Goal: Information Seeking & Learning: Learn about a topic

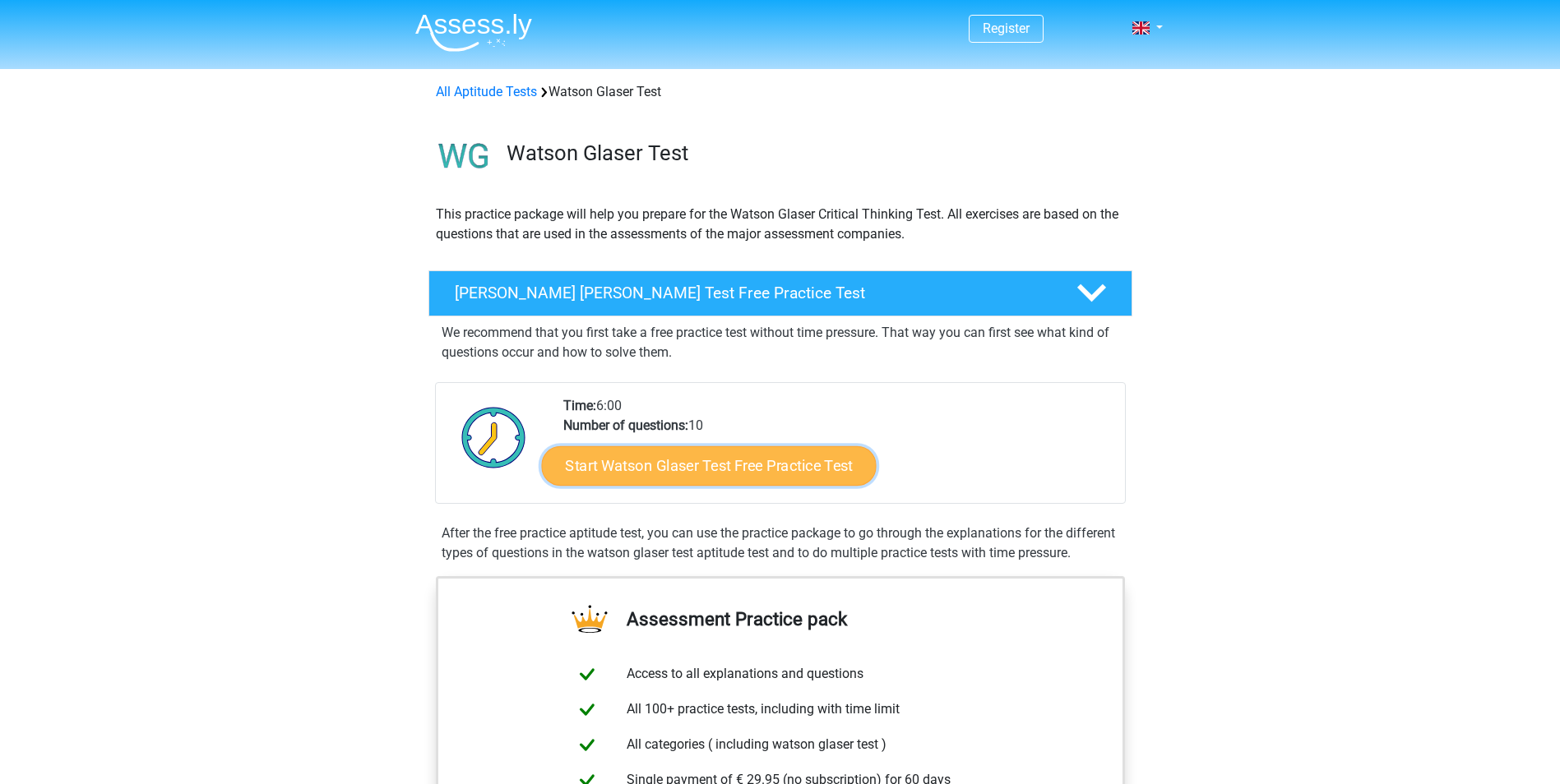
click at [733, 469] on link "Start Watson Glaser Test Free Practice Test" at bounding box center [708, 465] width 335 height 39
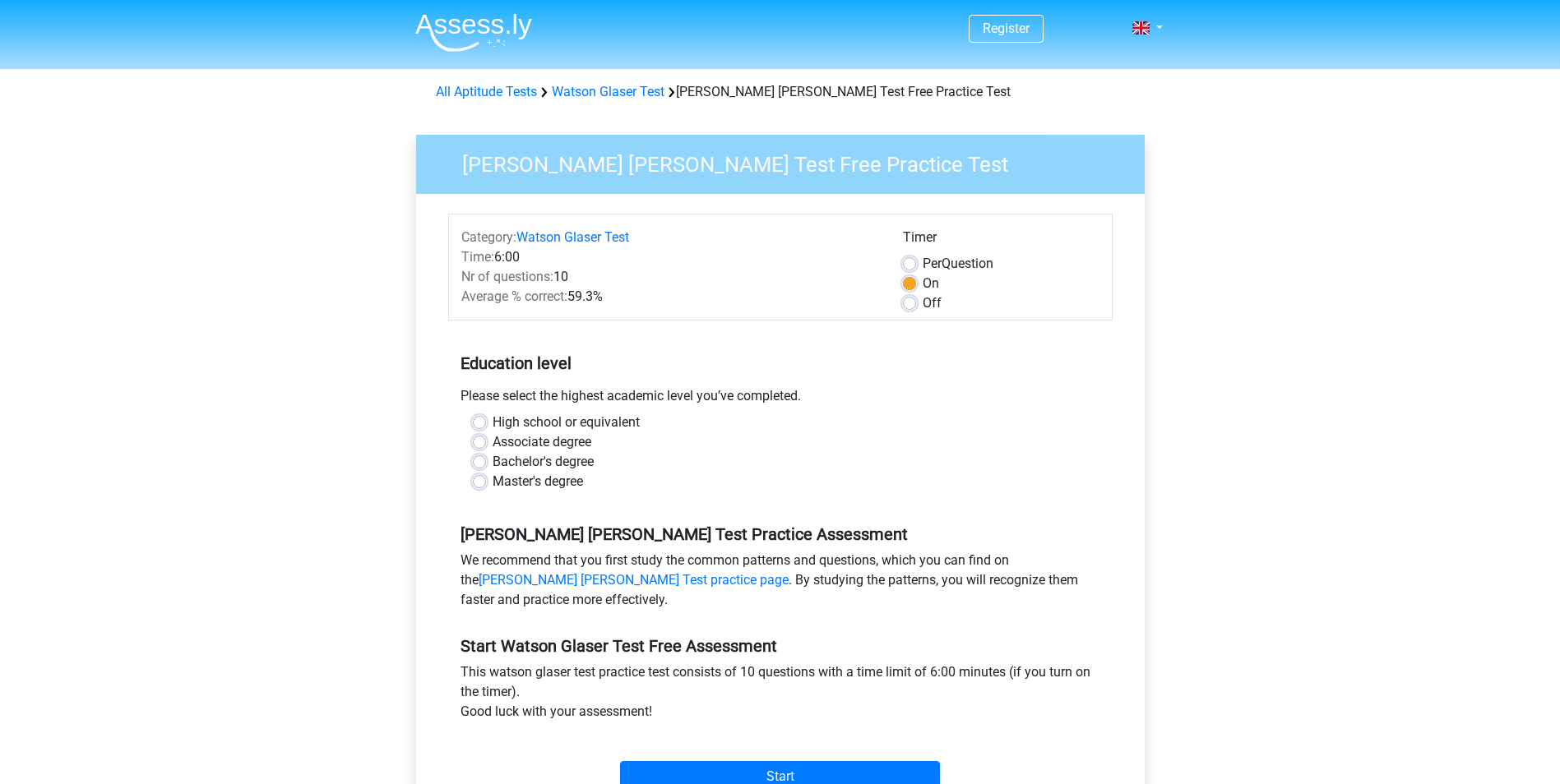
drag, startPoint x: 558, startPoint y: 460, endPoint x: 580, endPoint y: 464, distance: 22.4
click at [559, 460] on label "Bachelor's degree" at bounding box center [543, 462] width 101 height 20
click at [486, 460] on input "Bachelor's degree" at bounding box center [479, 460] width 13 height 17
radio input "true"
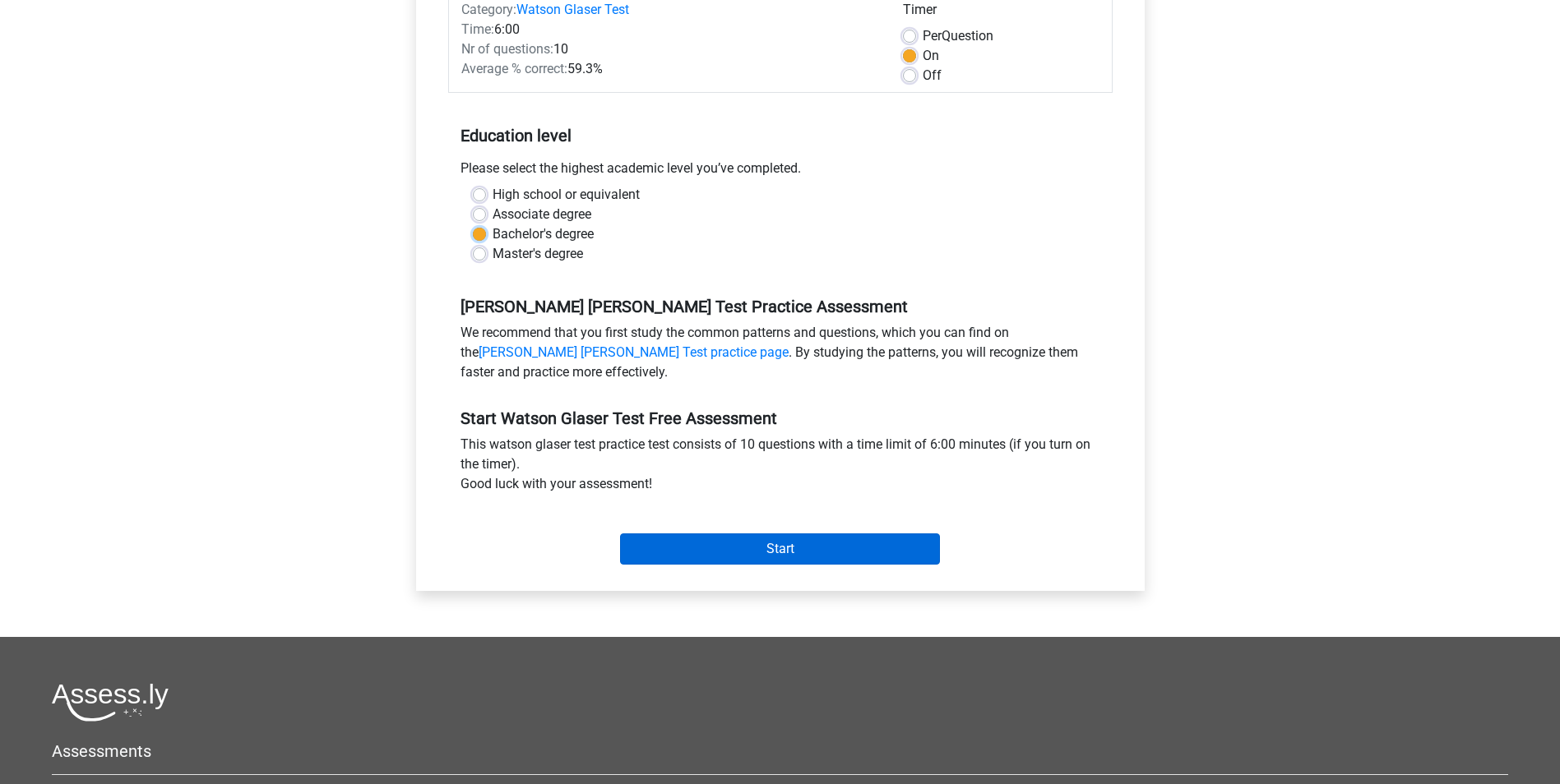
scroll to position [247, 0]
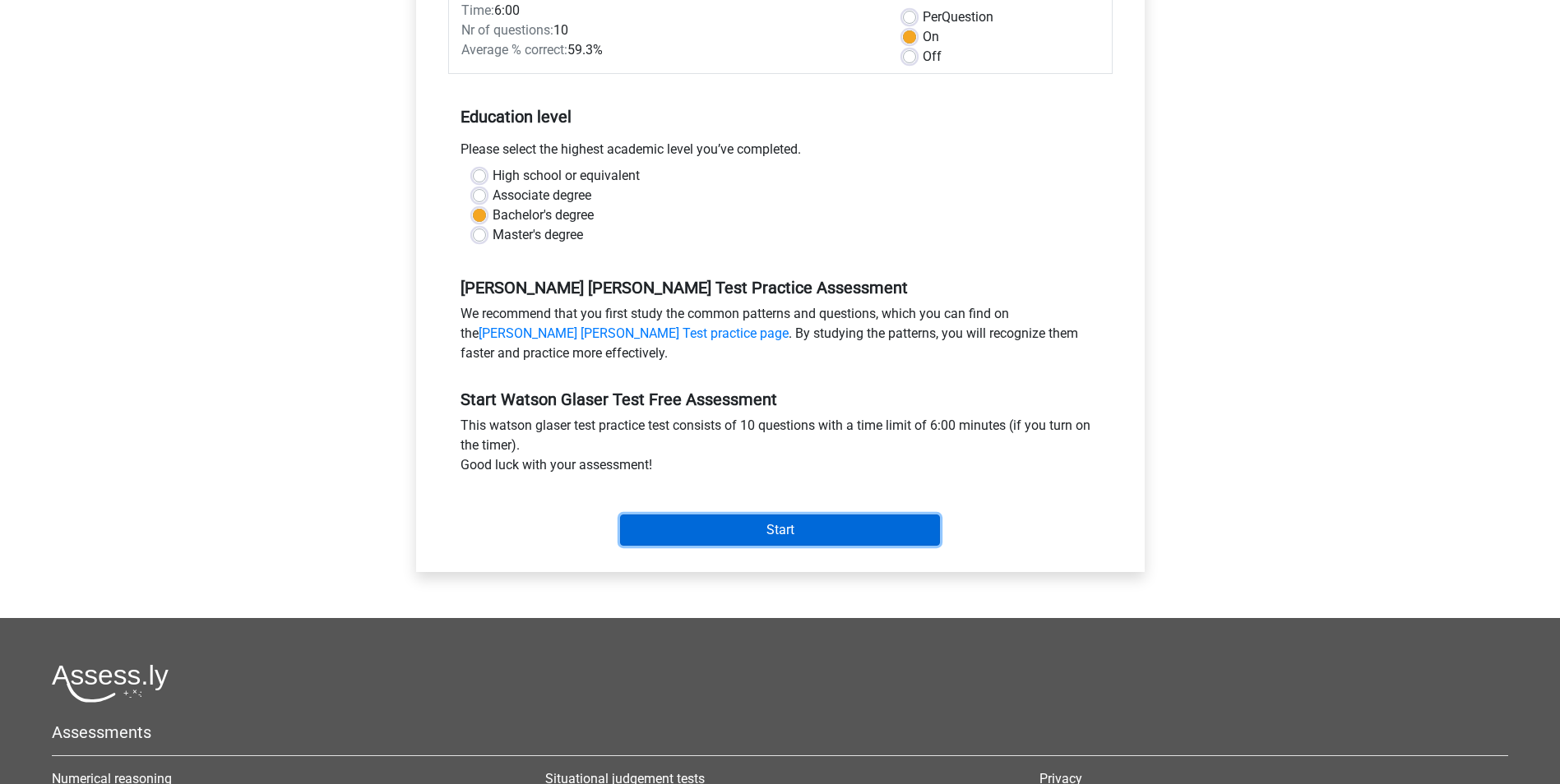
click at [785, 525] on input "Start" at bounding box center [780, 530] width 320 height 31
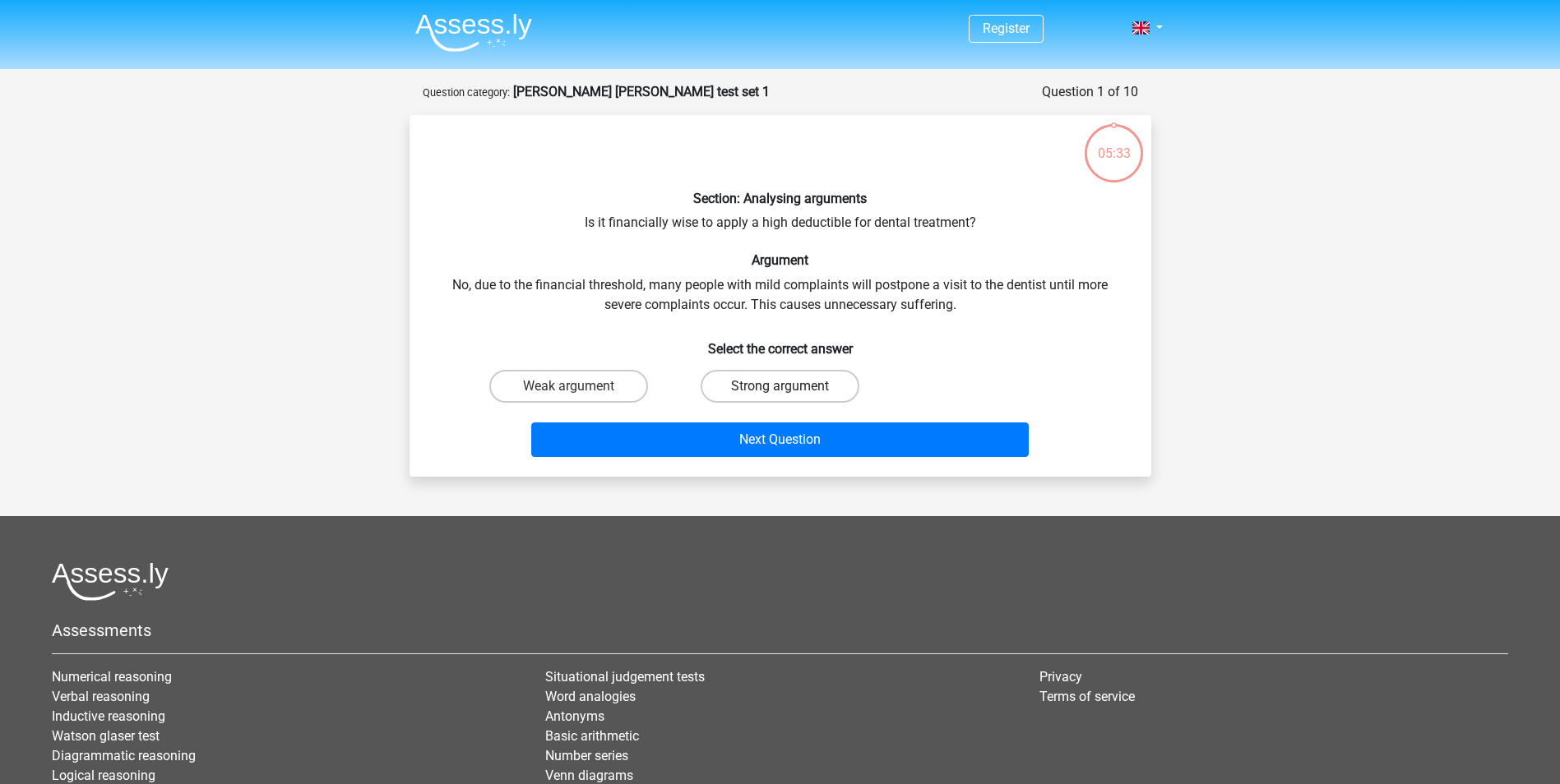
click at [819, 385] on label "Strong argument" at bounding box center [780, 387] width 159 height 33
click at [790, 386] on input "Strong argument" at bounding box center [784, 391] width 10 height 10
radio input "true"
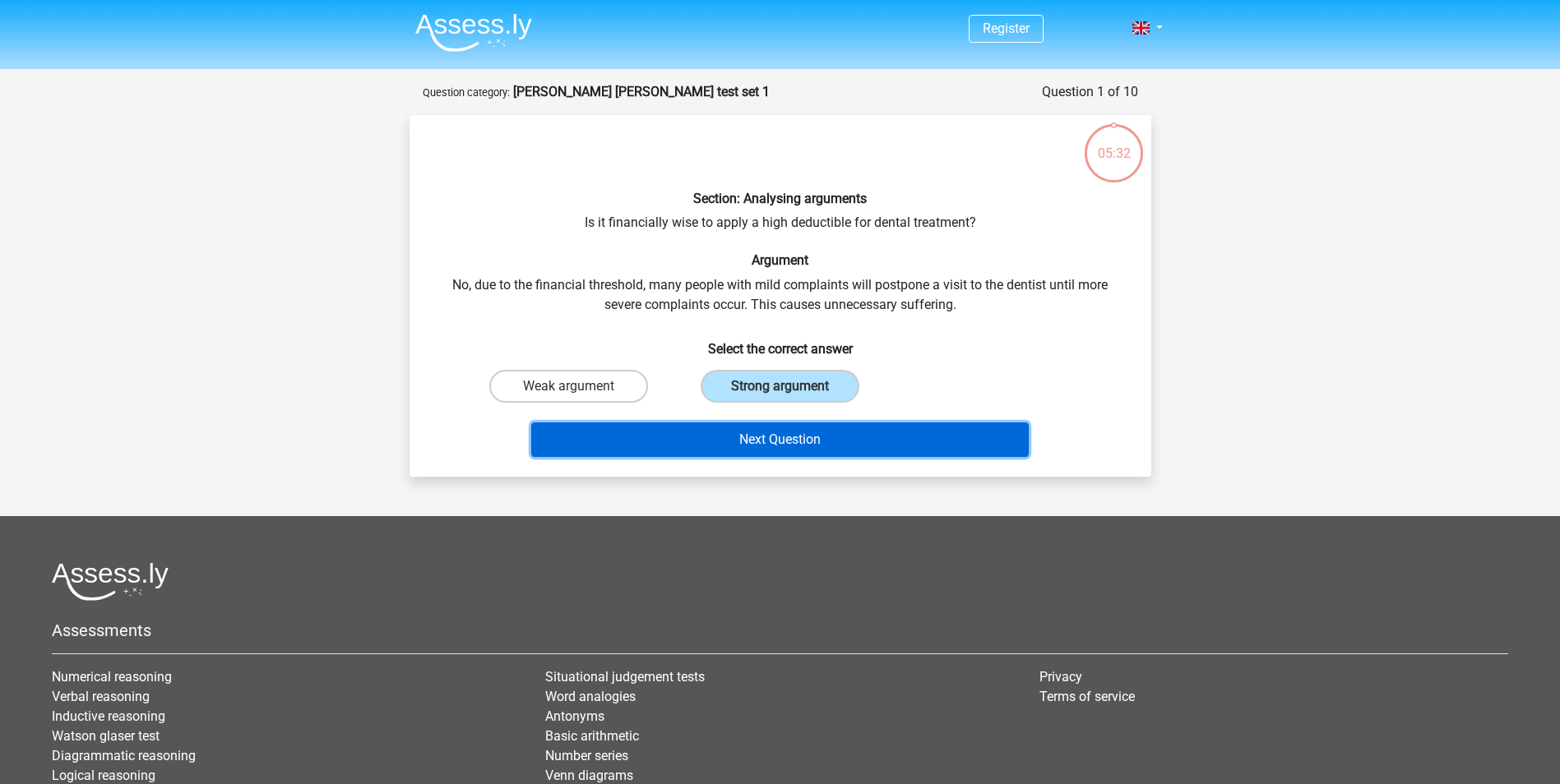
click at [836, 433] on button "Next Question" at bounding box center [780, 440] width 497 height 35
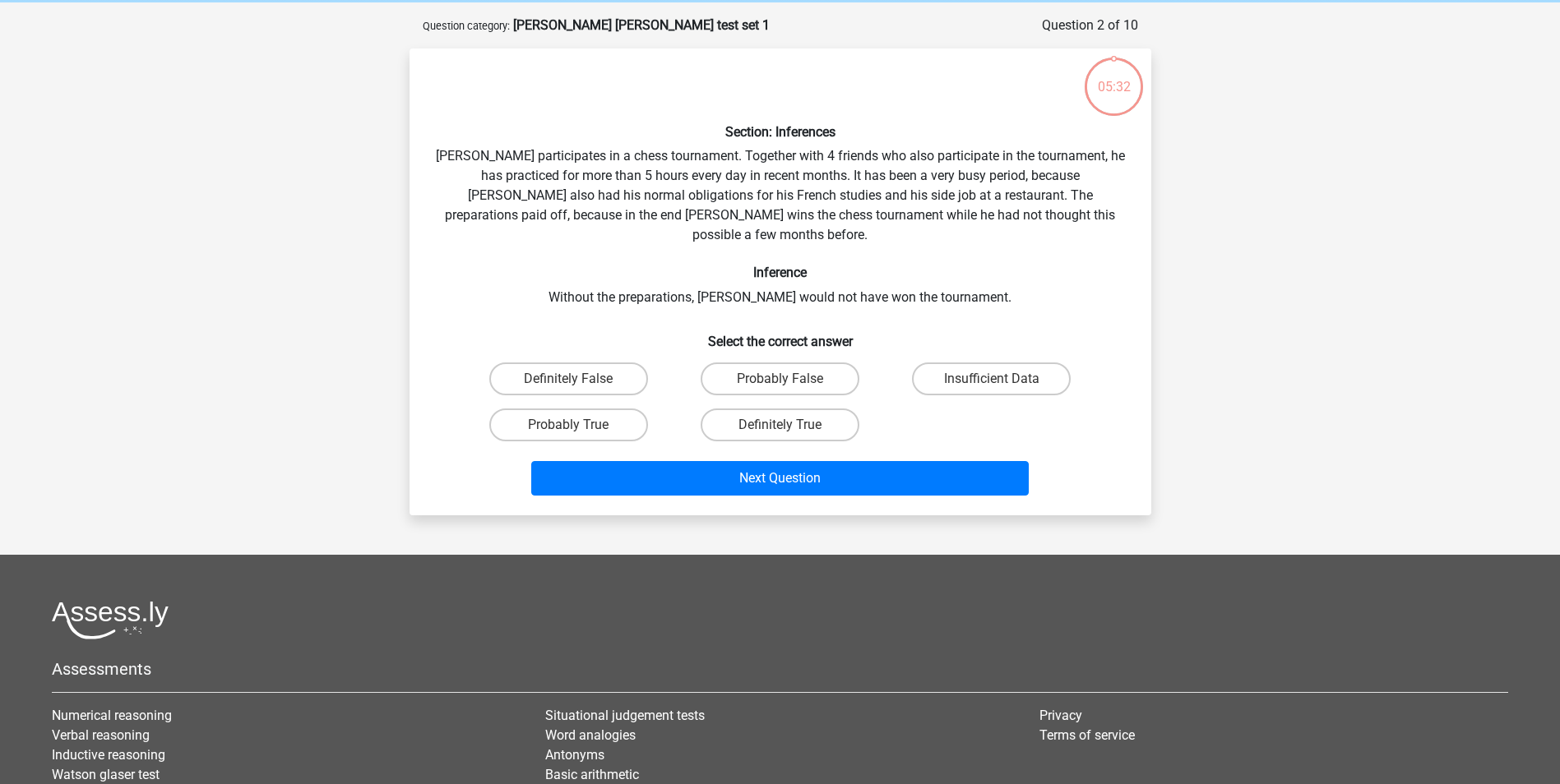
scroll to position [83, 0]
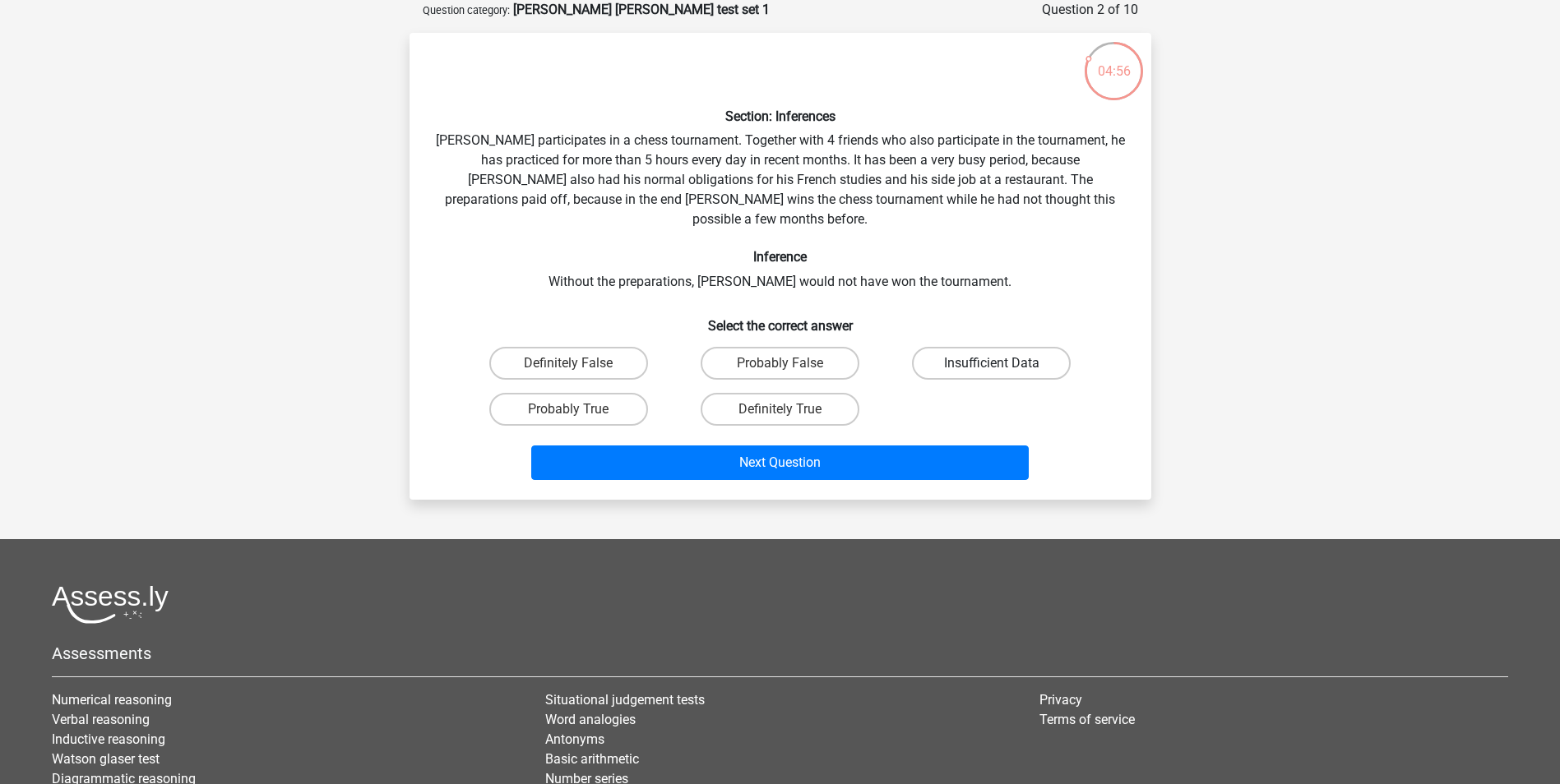
click at [1045, 347] on label "Insufficient Data" at bounding box center [991, 363] width 159 height 33
click at [1003, 363] on input "Insufficient Data" at bounding box center [997, 369] width 10 height 10
radio input "true"
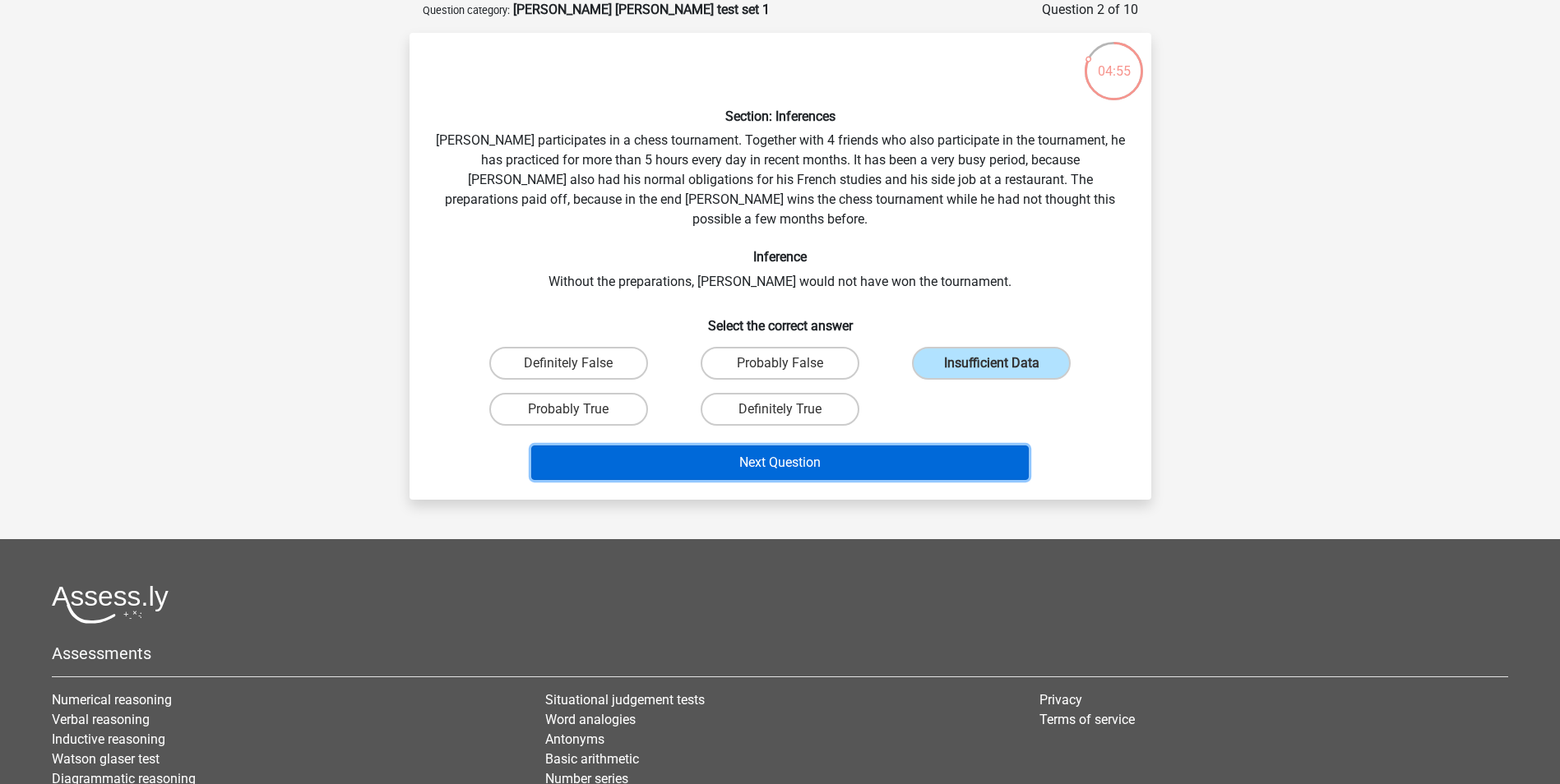
click at [865, 446] on button "Next Question" at bounding box center [780, 463] width 497 height 35
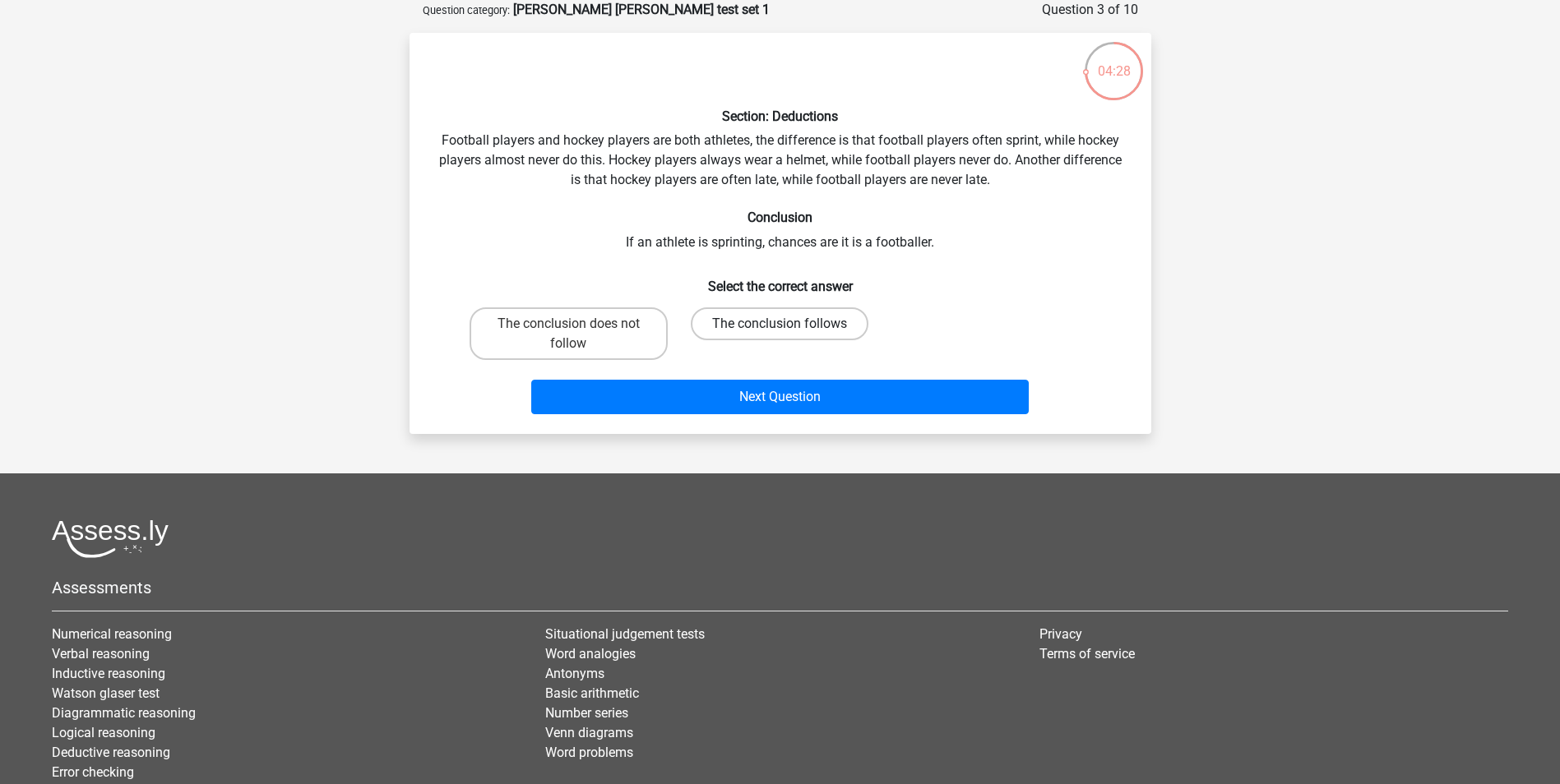
click at [768, 327] on label "The conclusion follows" at bounding box center [779, 324] width 177 height 33
click at [779, 327] on input "The conclusion follows" at bounding box center [784, 329] width 10 height 10
radio input "true"
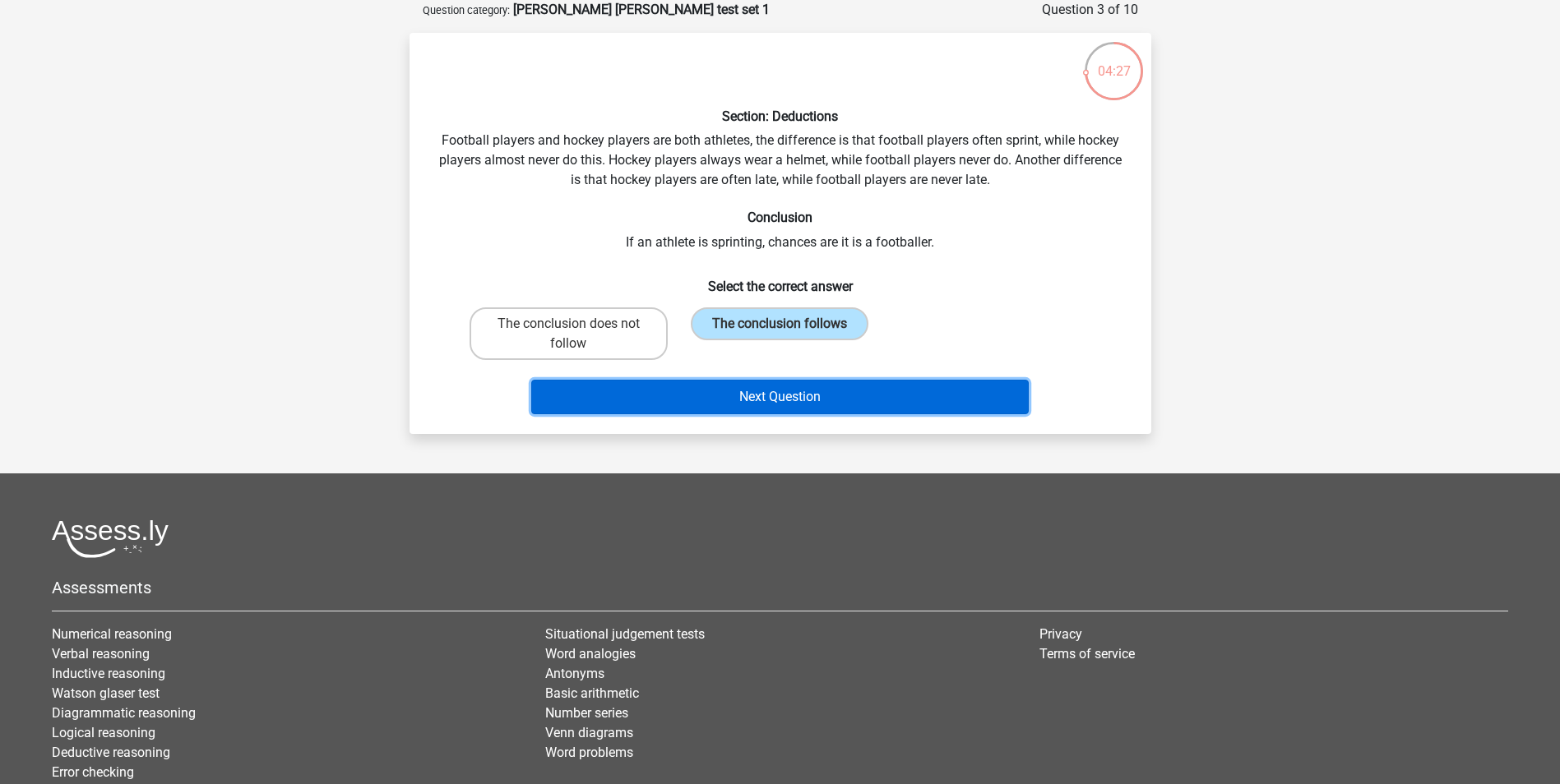
click at [839, 395] on button "Next Question" at bounding box center [780, 397] width 497 height 35
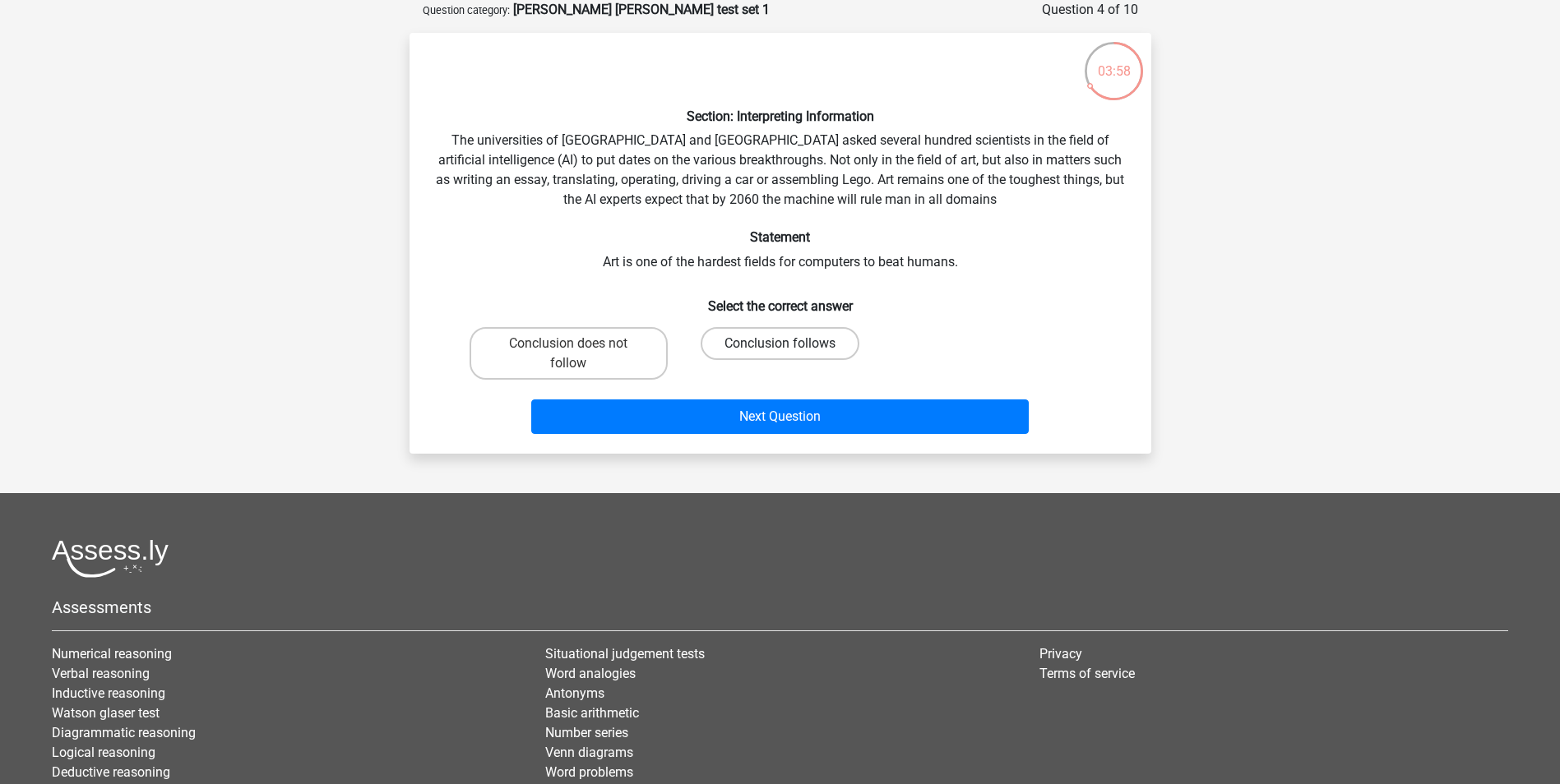
click at [797, 330] on label "Conclusion follows" at bounding box center [780, 343] width 159 height 33
click at [790, 343] on input "Conclusion follows" at bounding box center [784, 349] width 10 height 10
radio input "true"
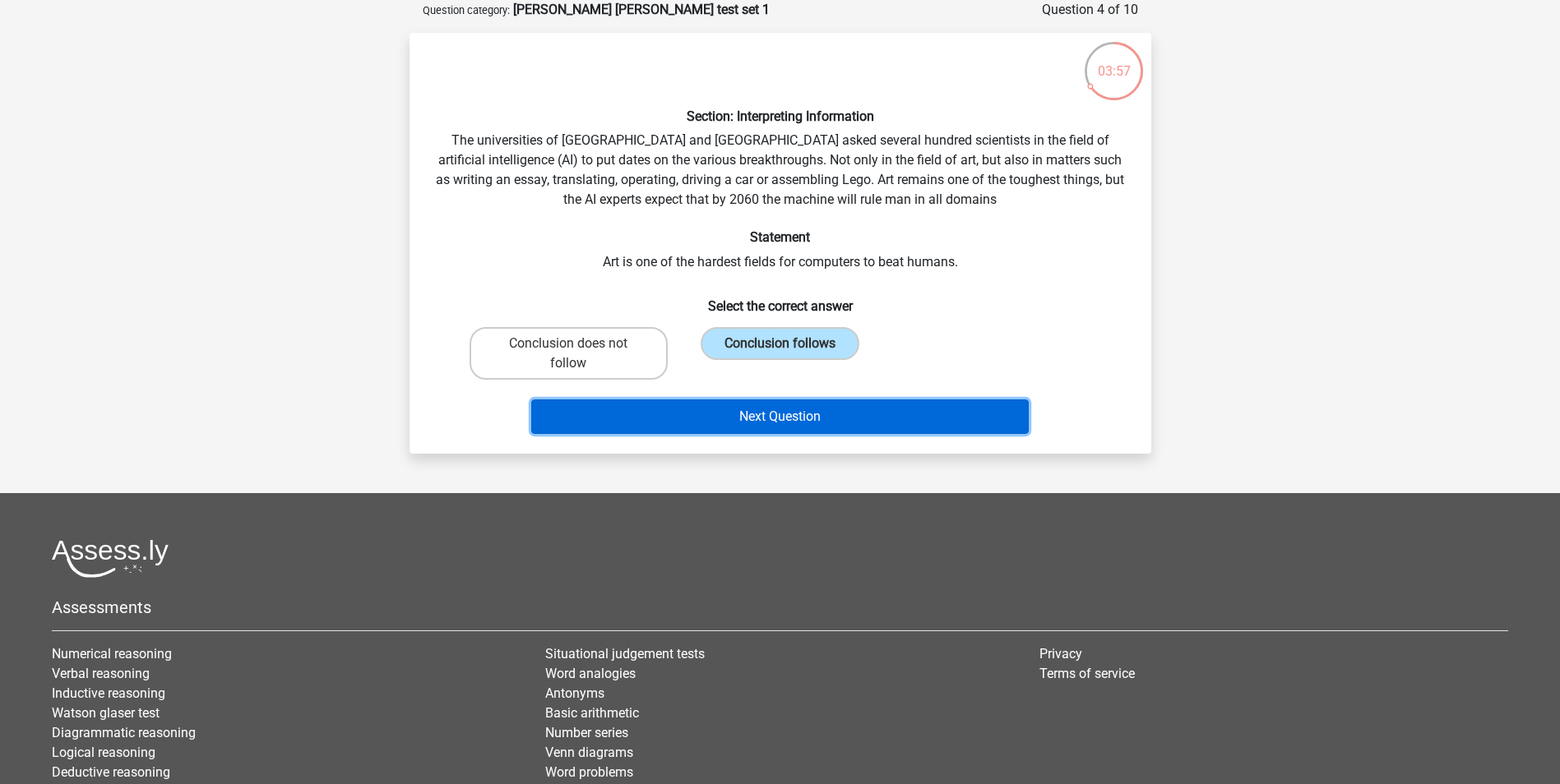
click at [842, 400] on button "Next Question" at bounding box center [780, 417] width 497 height 35
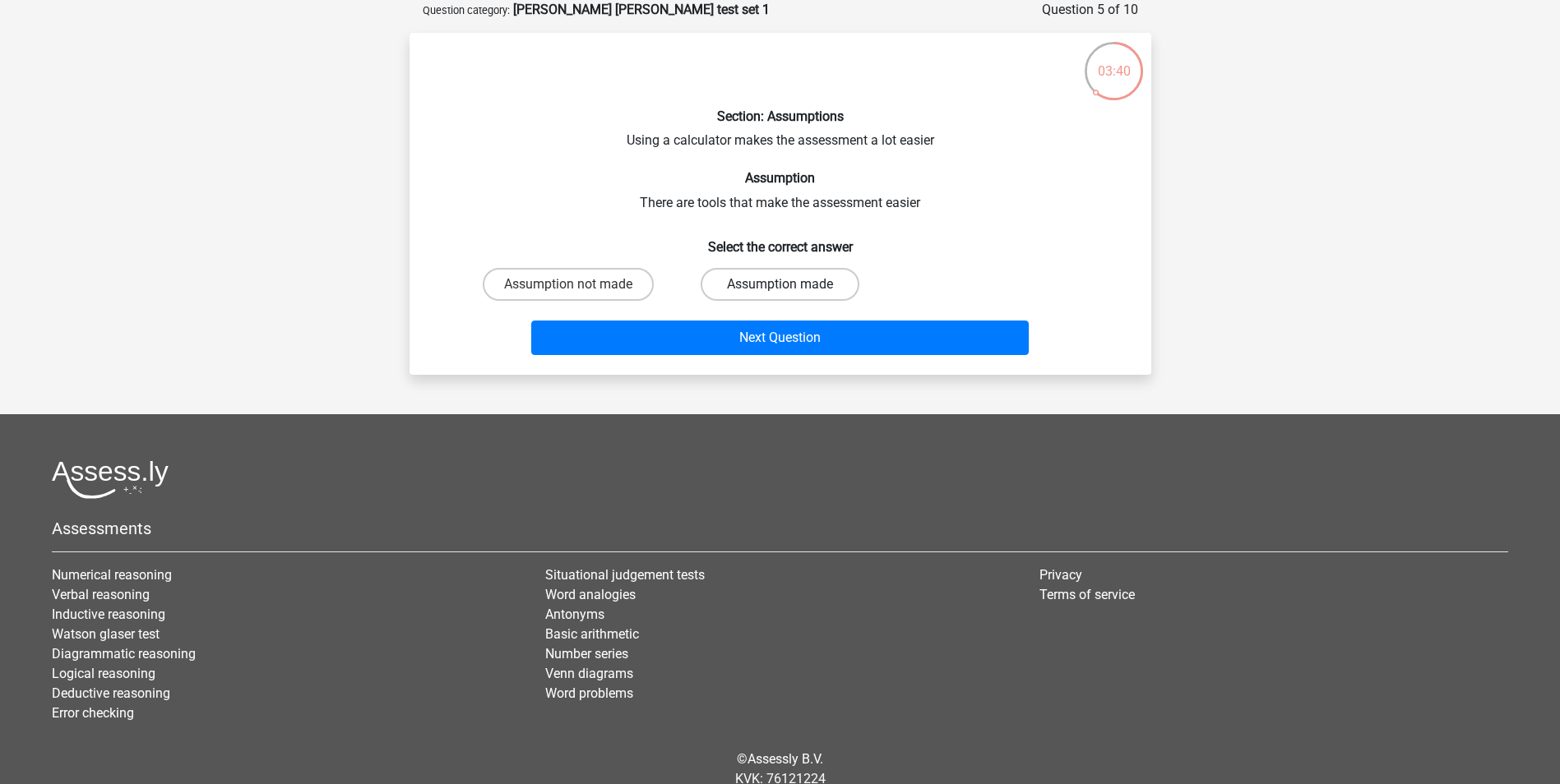
click at [799, 289] on label "Assumption made" at bounding box center [780, 284] width 159 height 33
click at [790, 289] on input "Assumption made" at bounding box center [784, 289] width 10 height 10
radio input "true"
click at [808, 358] on div "Next Question" at bounding box center [780, 341] width 635 height 41
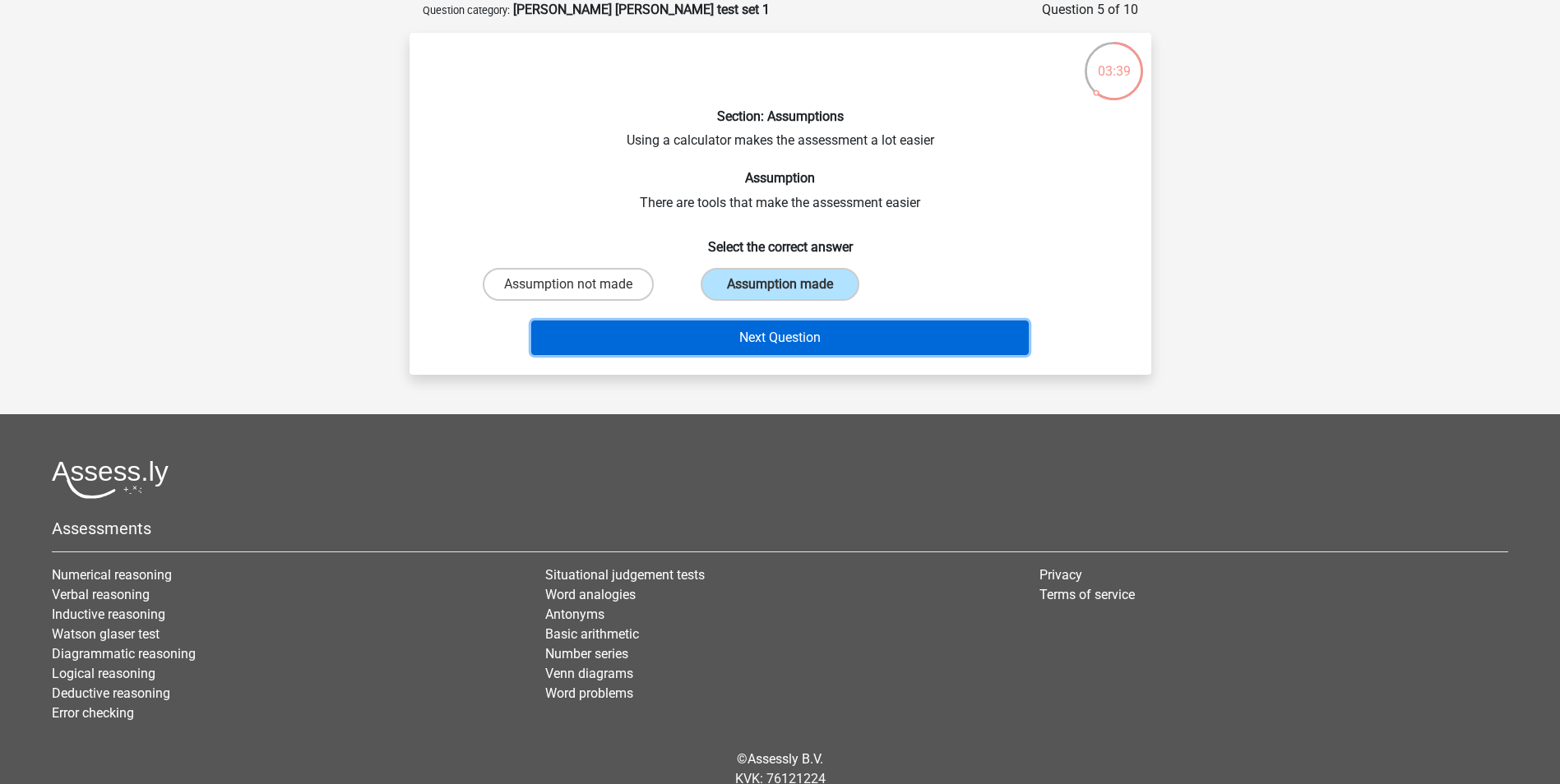
click at [809, 351] on button "Next Question" at bounding box center [780, 338] width 497 height 35
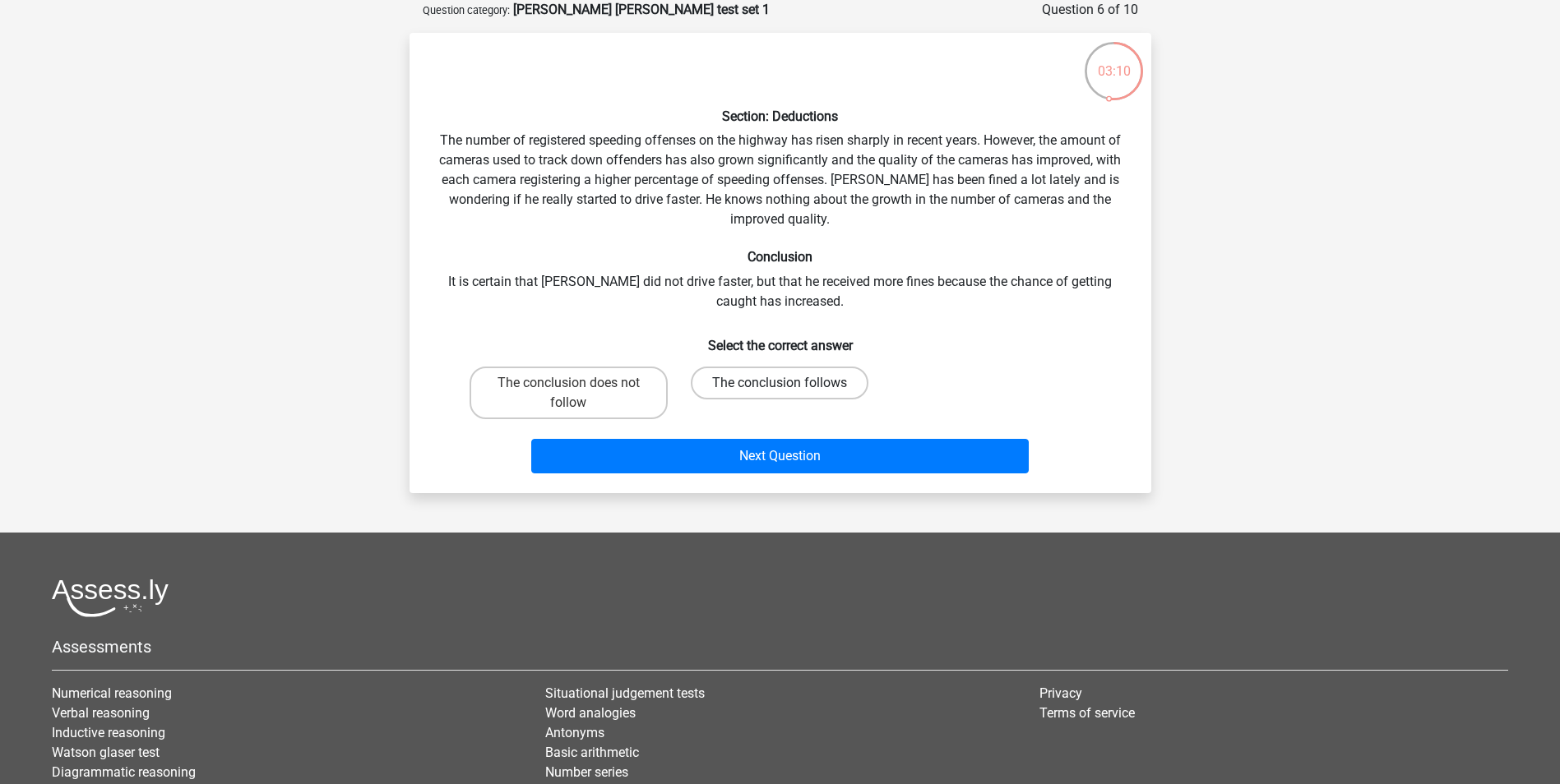
click at [807, 380] on label "The conclusion follows" at bounding box center [779, 383] width 177 height 33
click at [790, 383] on input "The conclusion follows" at bounding box center [784, 389] width 10 height 10
radio input "true"
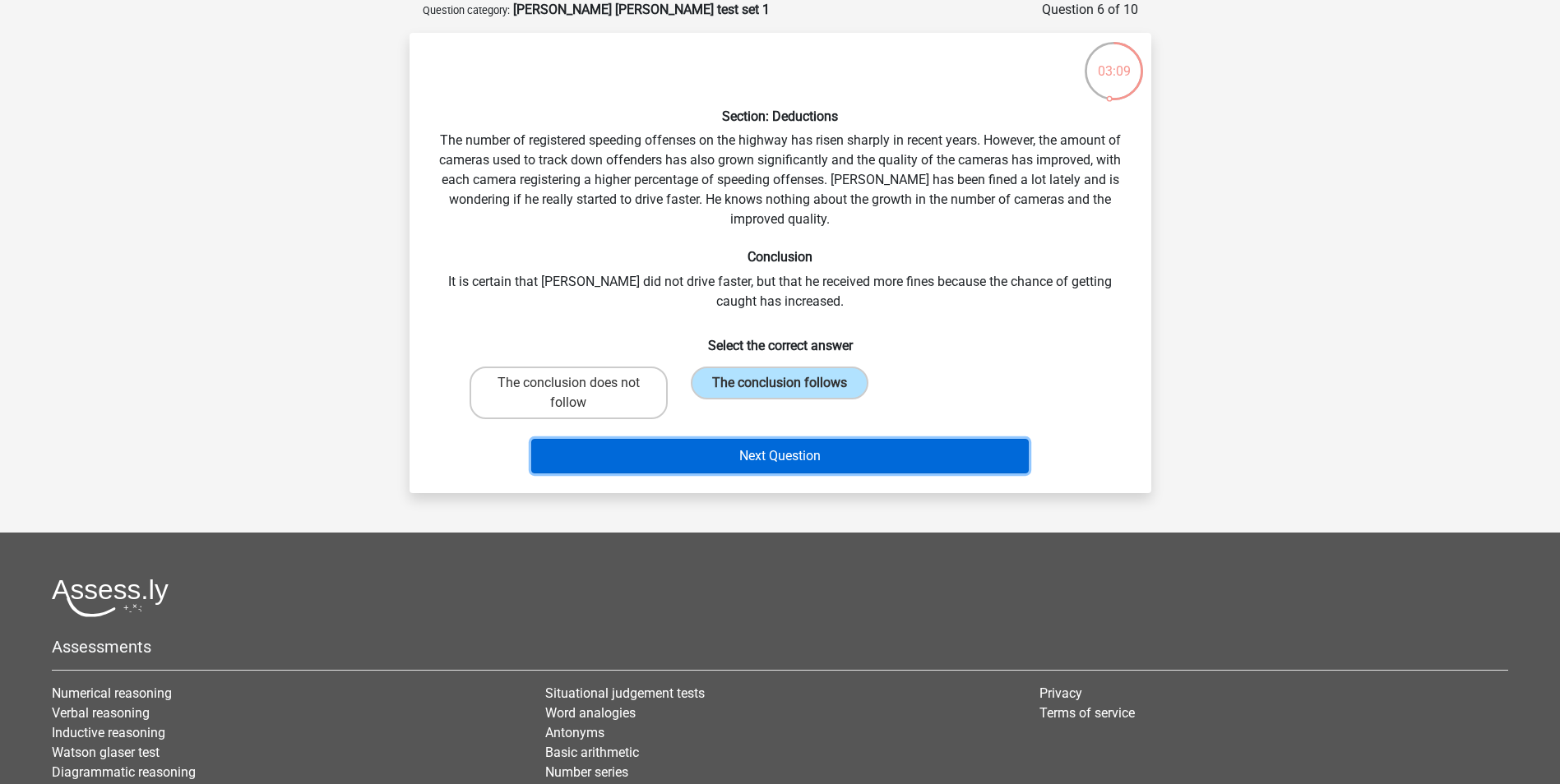
drag, startPoint x: 831, startPoint y: 454, endPoint x: 1403, endPoint y: 476, distance: 572.4
click at [832, 454] on button "Next Question" at bounding box center [780, 456] width 497 height 35
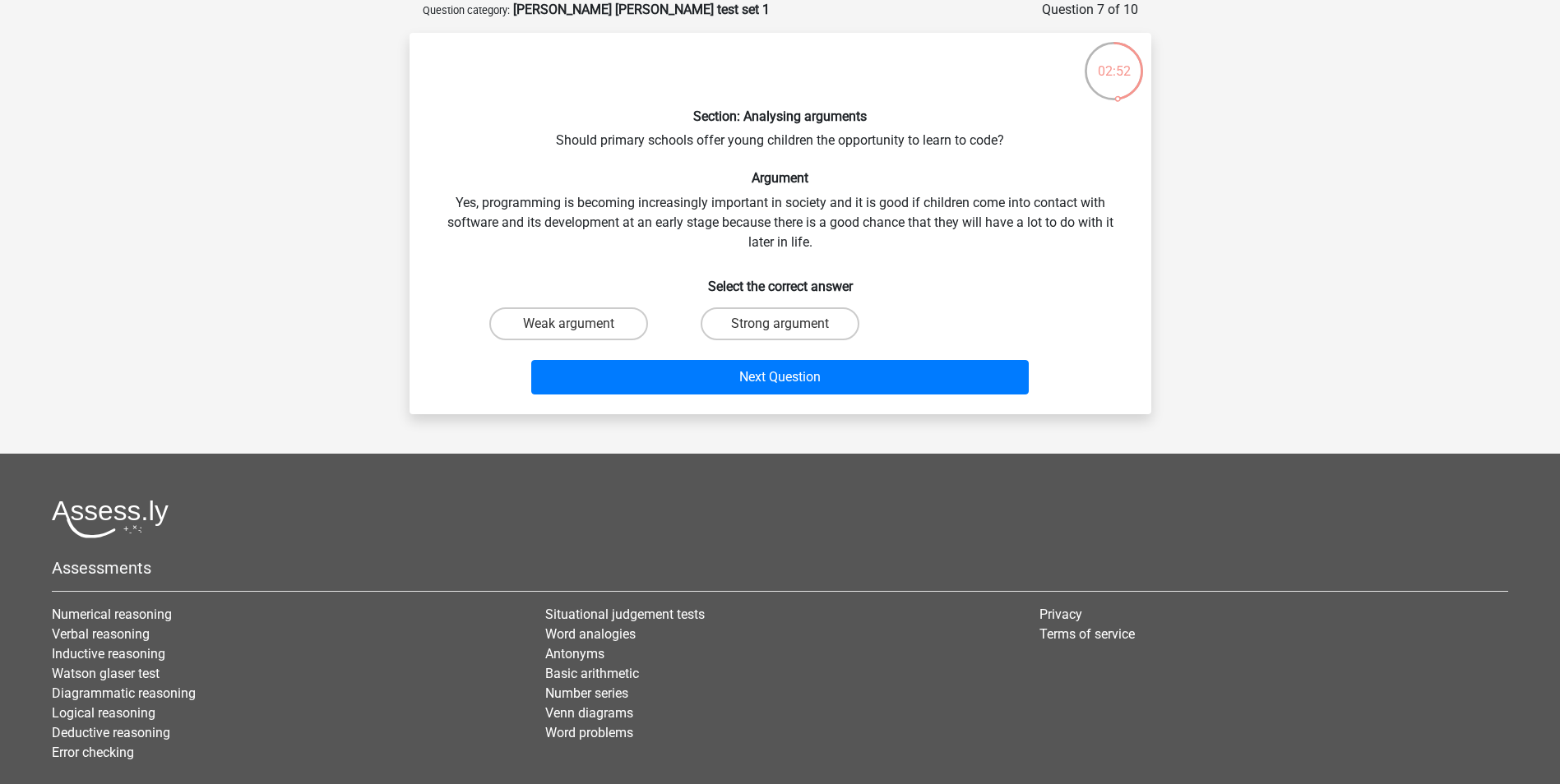
click at [786, 325] on input "Strong argument" at bounding box center [784, 329] width 10 height 10
radio input "true"
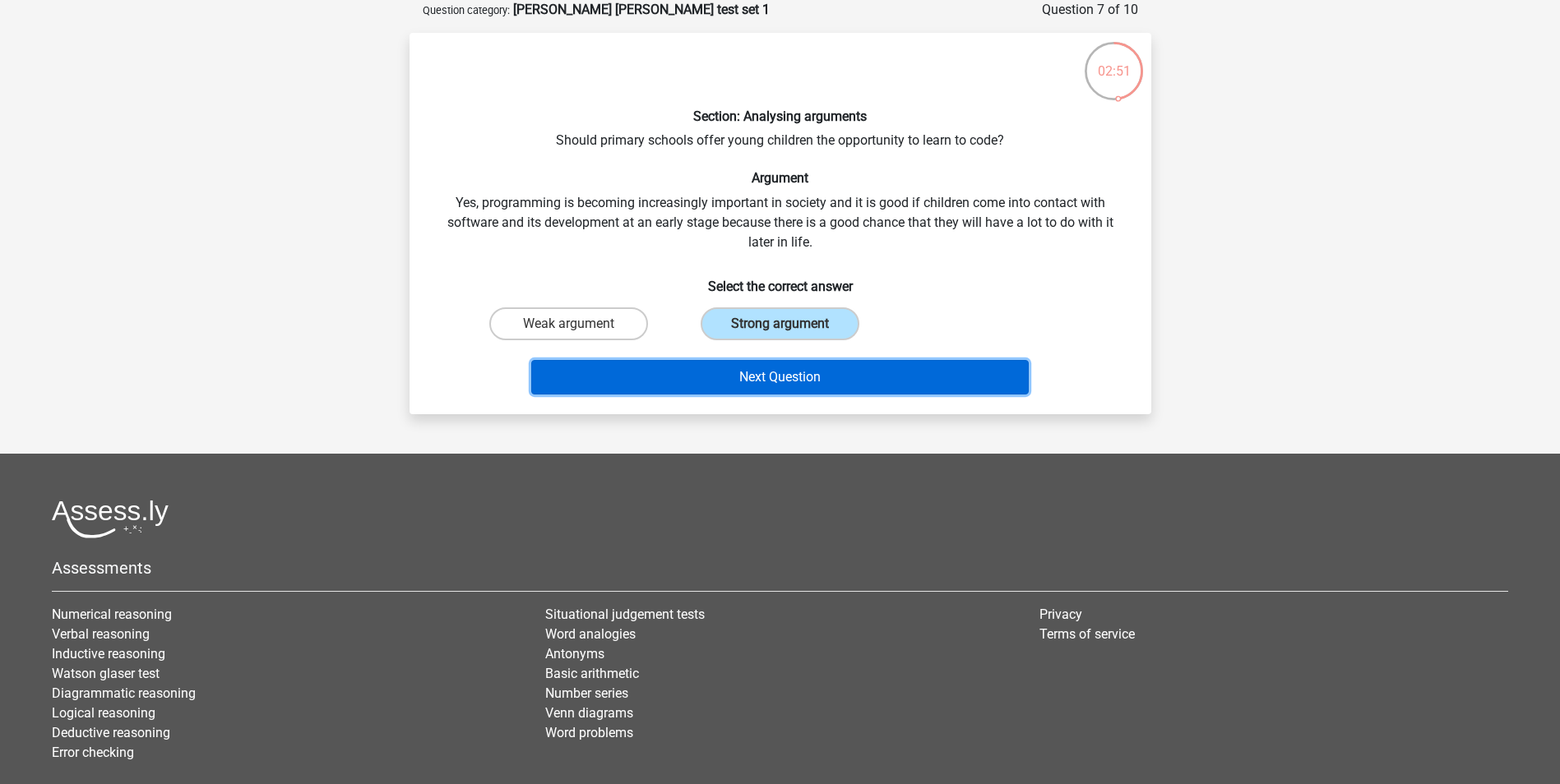
click at [810, 385] on button "Next Question" at bounding box center [780, 377] width 497 height 35
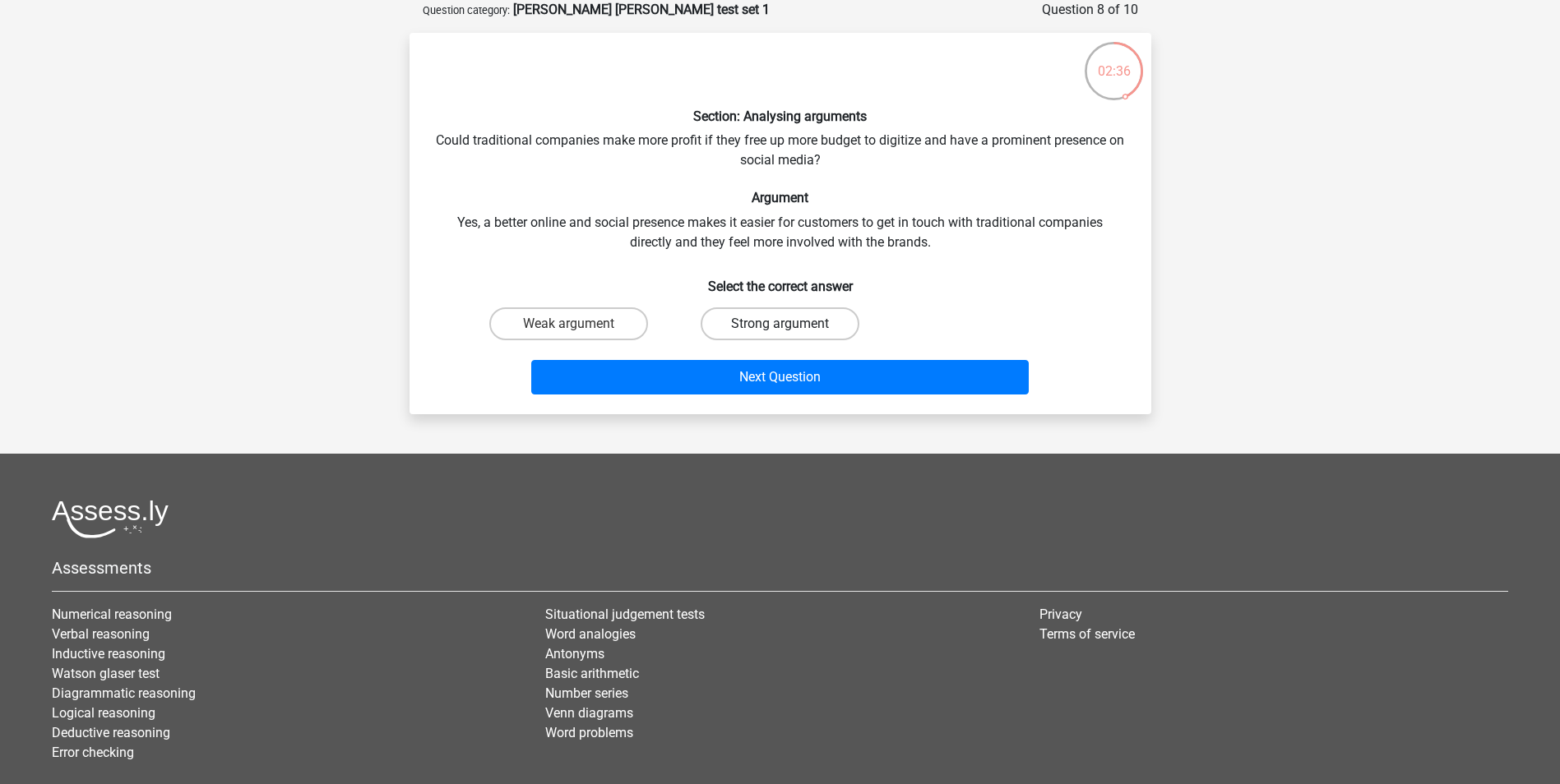
click at [813, 323] on label "Strong argument" at bounding box center [780, 324] width 159 height 33
click at [790, 324] on input "Strong argument" at bounding box center [784, 329] width 10 height 10
radio input "true"
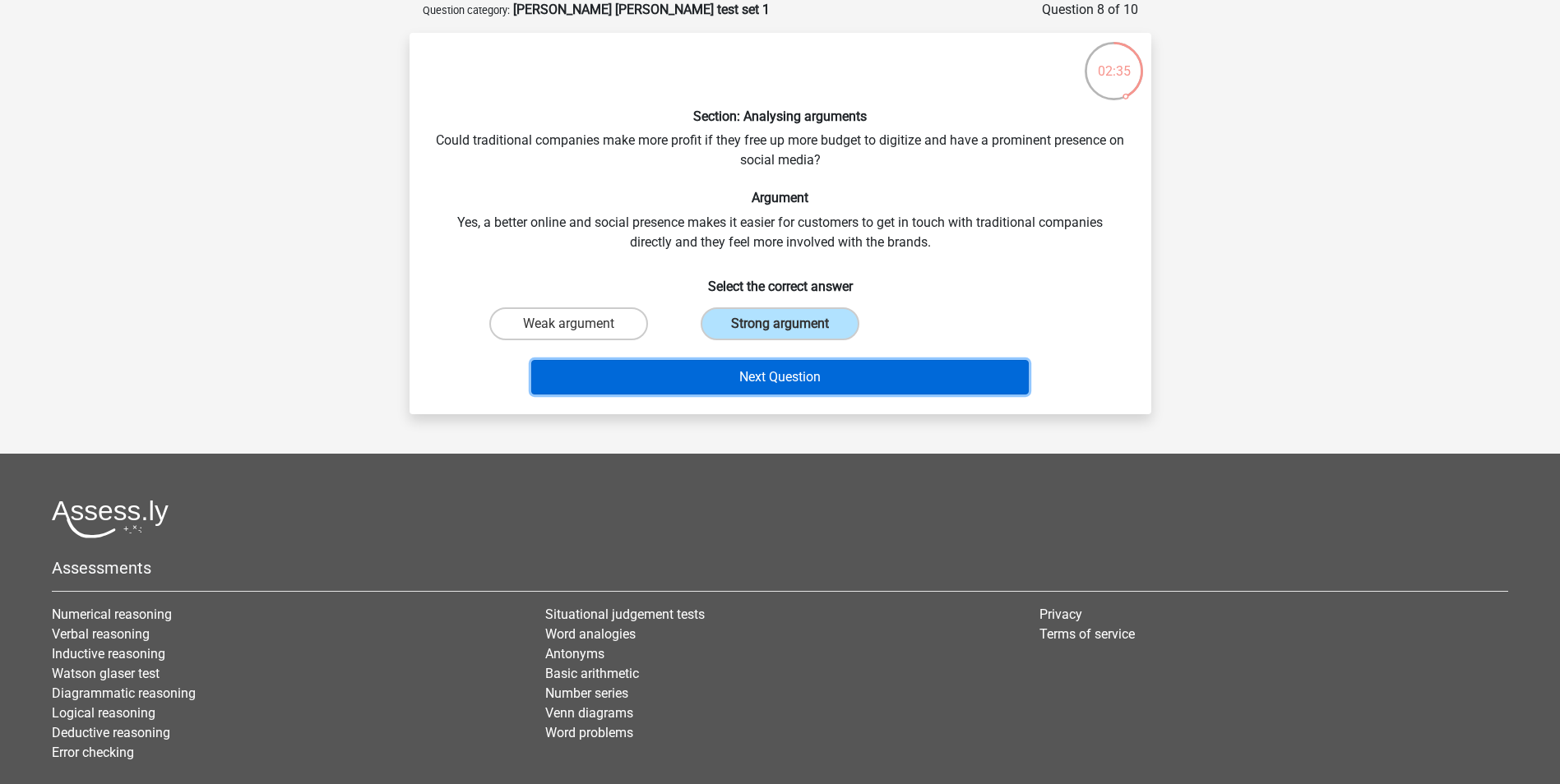
click at [827, 370] on button "Next Question" at bounding box center [780, 377] width 497 height 35
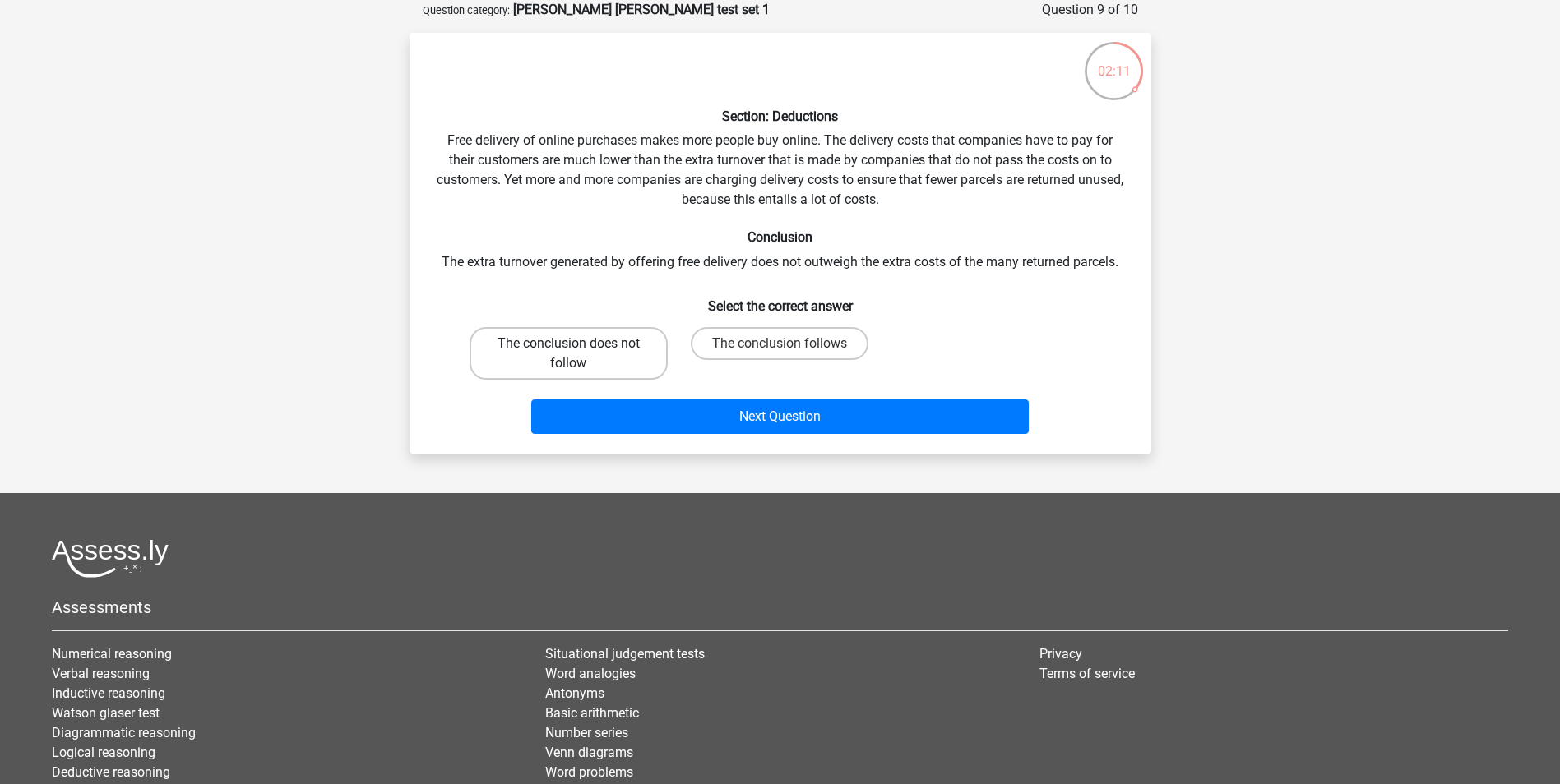
click at [623, 374] on label "The conclusion does not follow" at bounding box center [569, 353] width 198 height 53
click at [579, 355] on input "The conclusion does not follow" at bounding box center [573, 349] width 10 height 10
radio input "true"
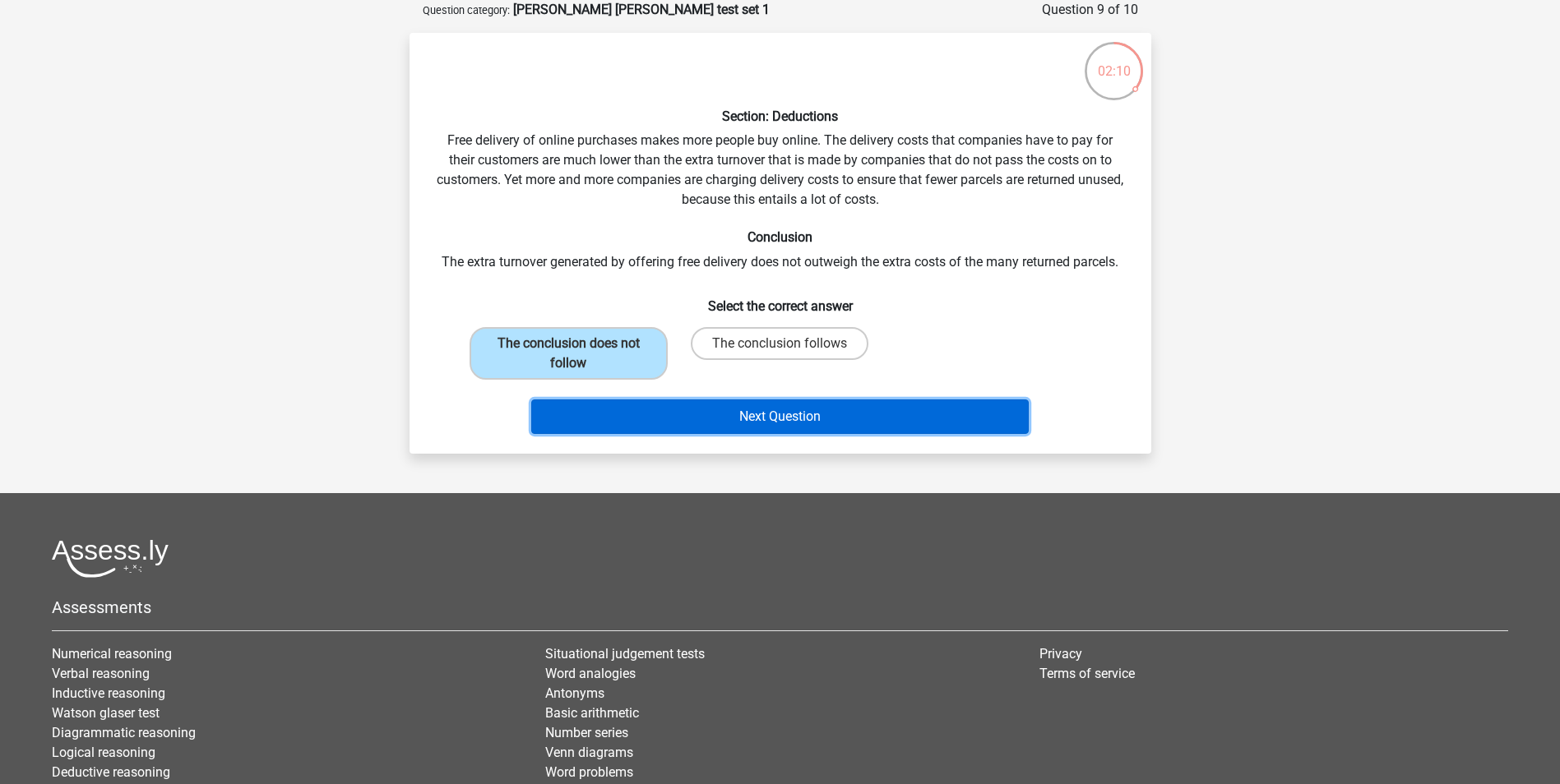
click at [692, 406] on button "Next Question" at bounding box center [780, 417] width 497 height 35
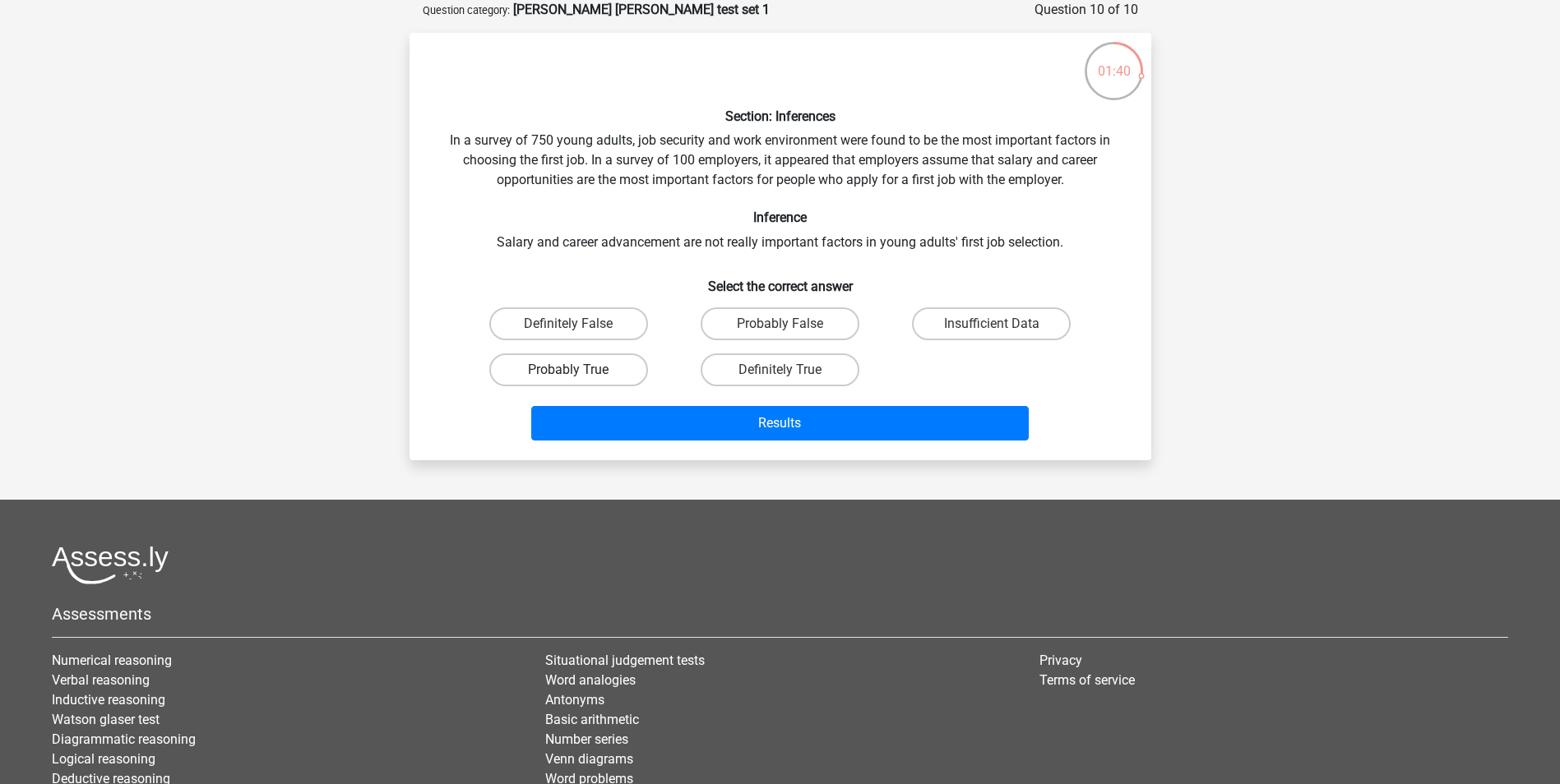
click at [603, 375] on label "Probably True" at bounding box center [569, 370] width 159 height 33
click at [579, 375] on input "Probably True" at bounding box center [573, 375] width 10 height 10
radio input "true"
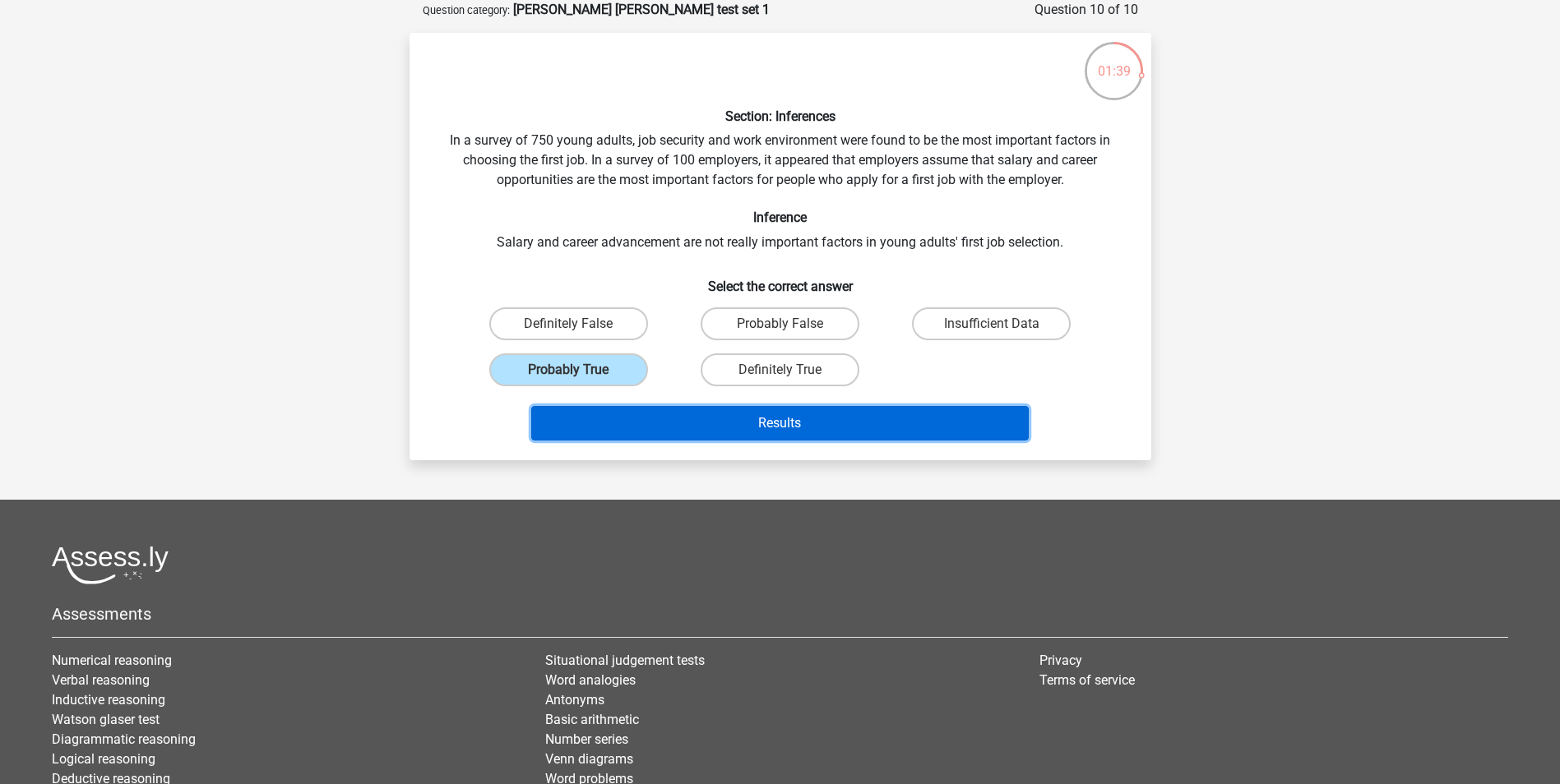
click at [743, 422] on button "Results" at bounding box center [780, 423] width 497 height 35
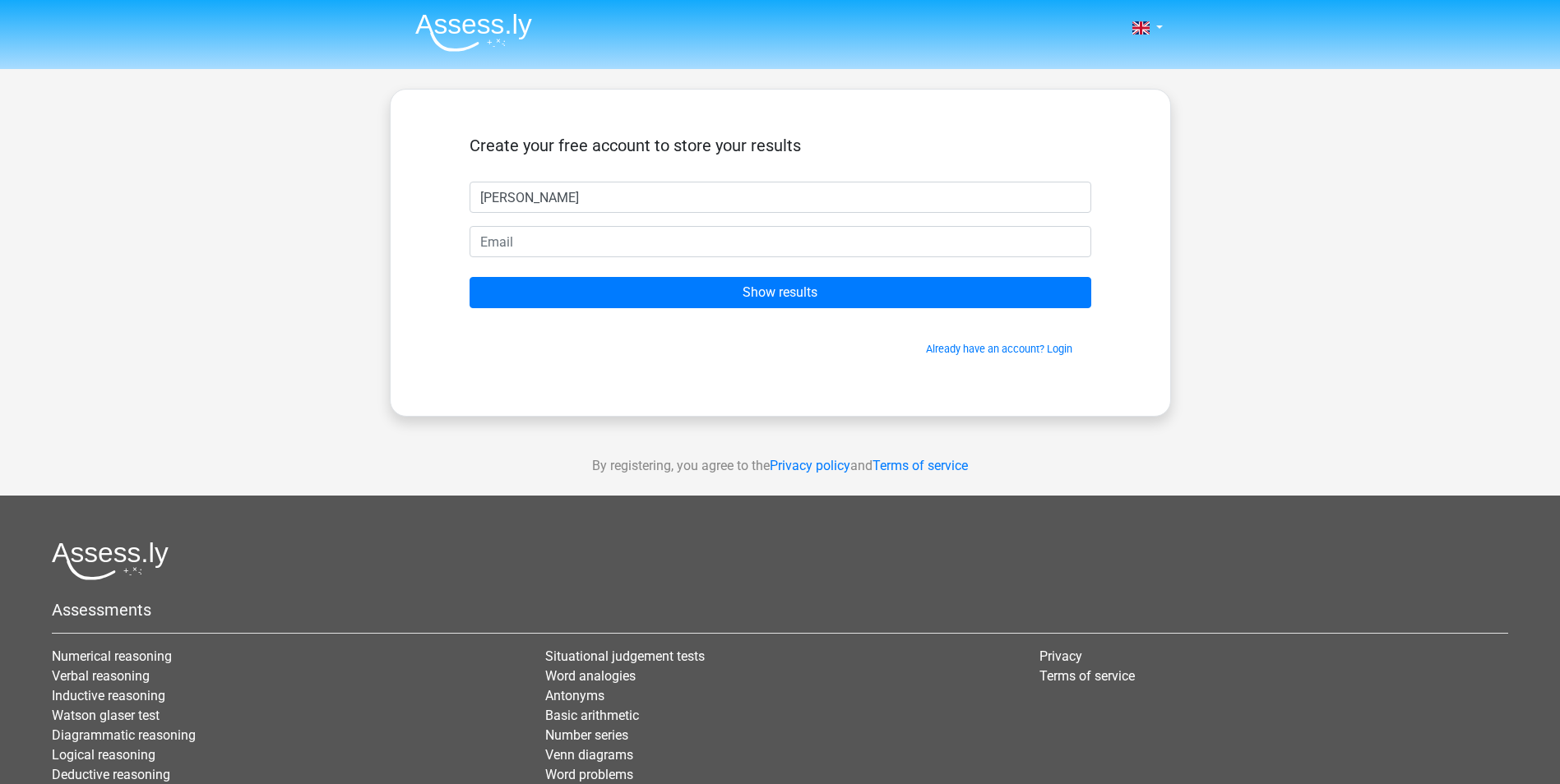
type input "[PERSON_NAME]"
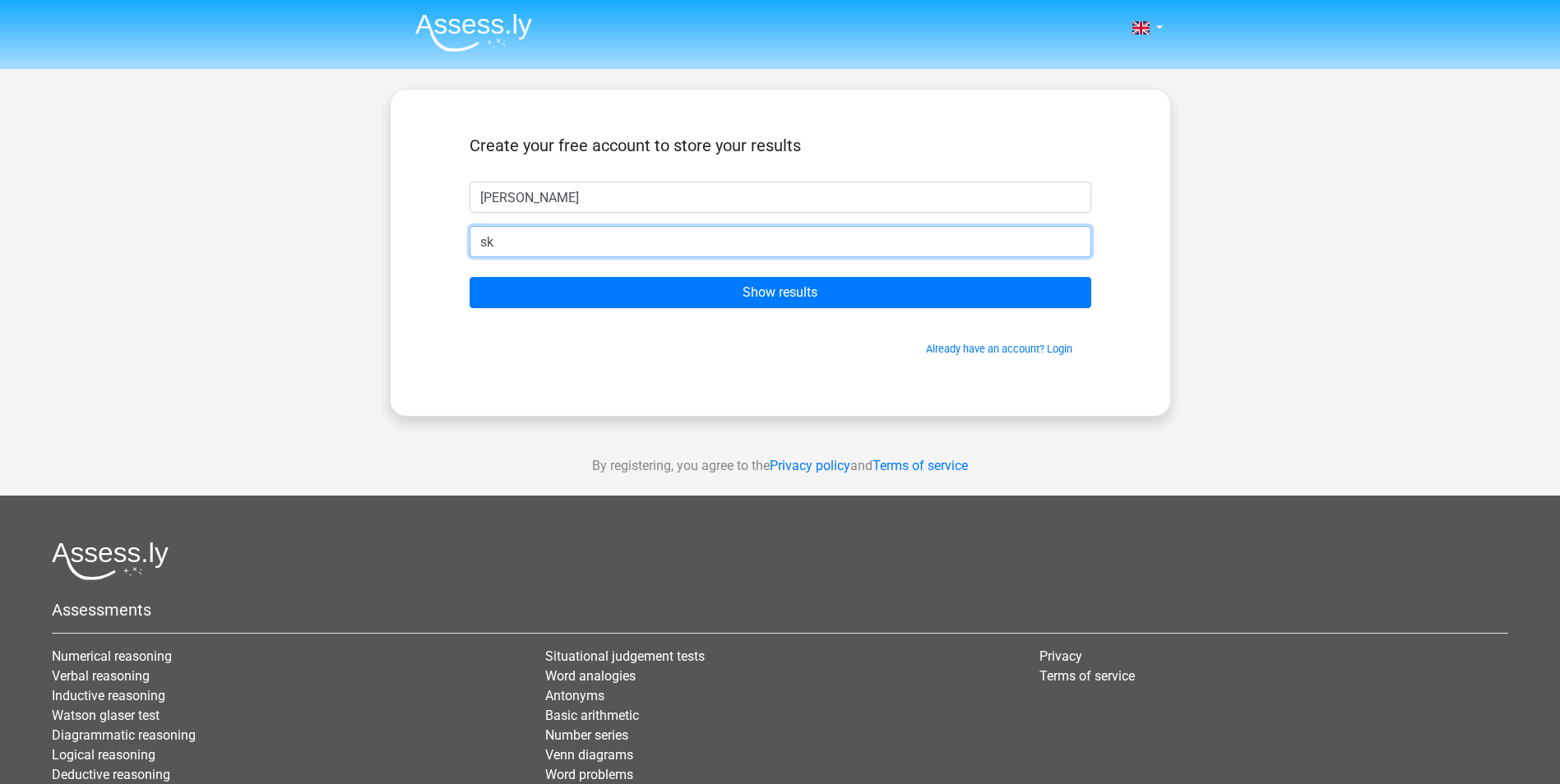
type input "[EMAIL_ADDRESS][DOMAIN_NAME]"
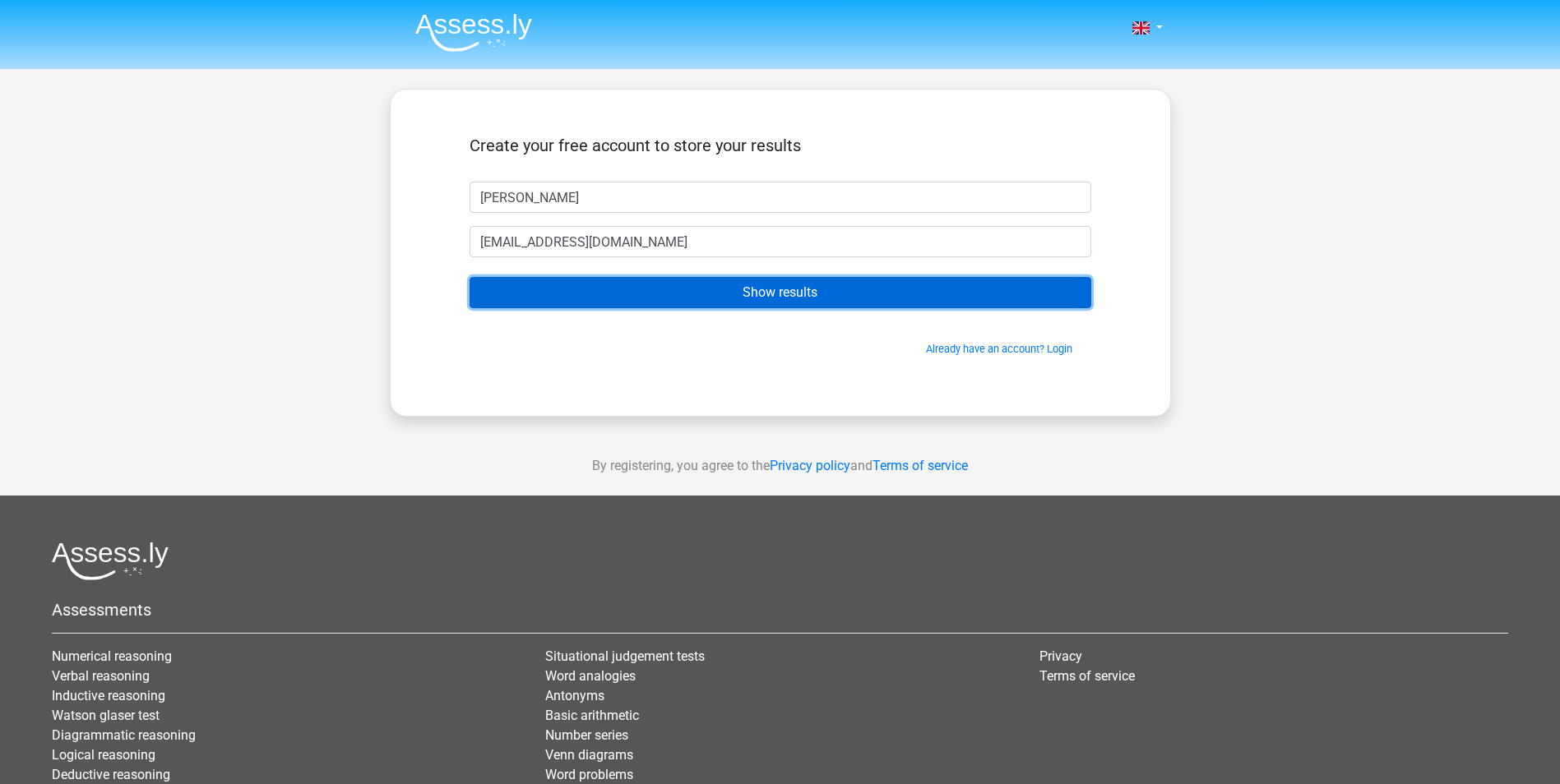
click at [823, 301] on input "Show results" at bounding box center [780, 293] width 622 height 31
